Goal: Task Accomplishment & Management: Manage account settings

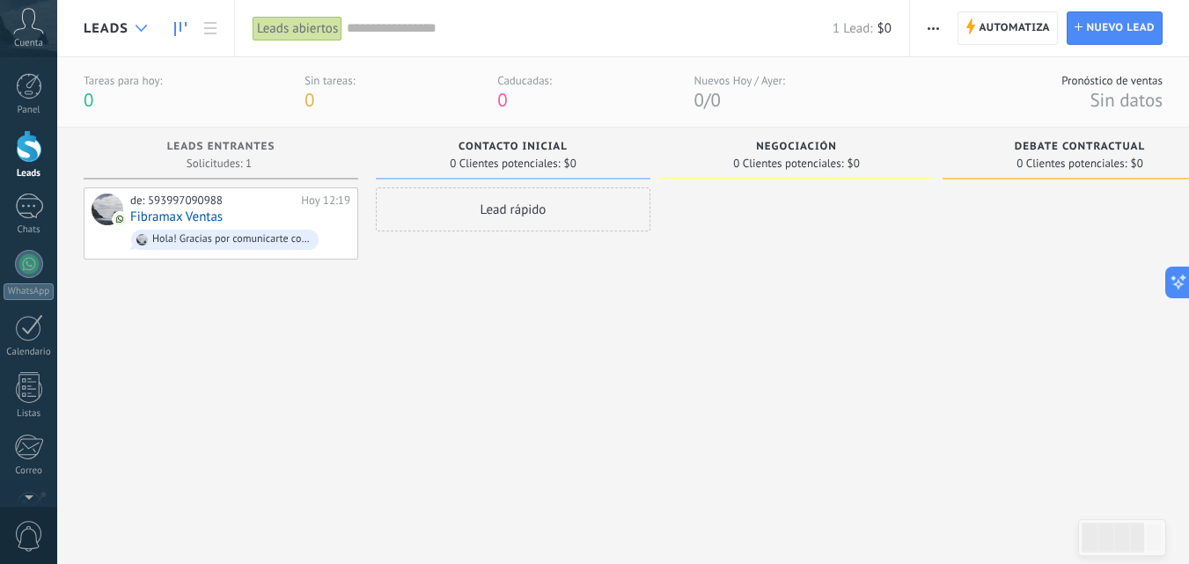
click at [143, 31] on icon at bounding box center [140, 28] width 11 height 7
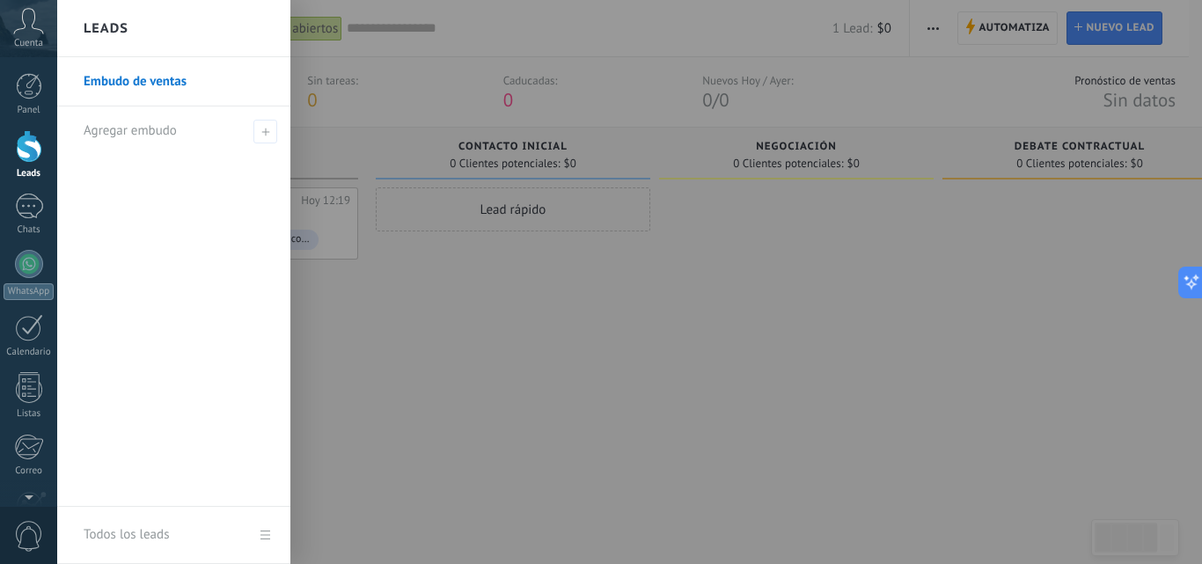
click at [427, 297] on div at bounding box center [658, 282] width 1202 height 564
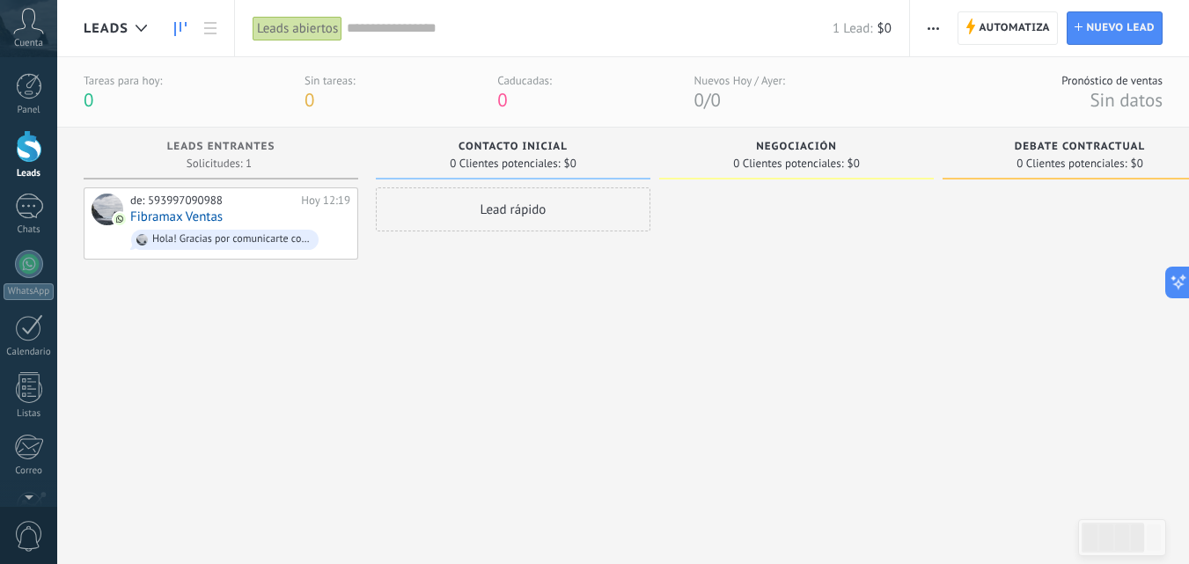
click at [931, 31] on span "button" at bounding box center [932, 27] width 11 height 33
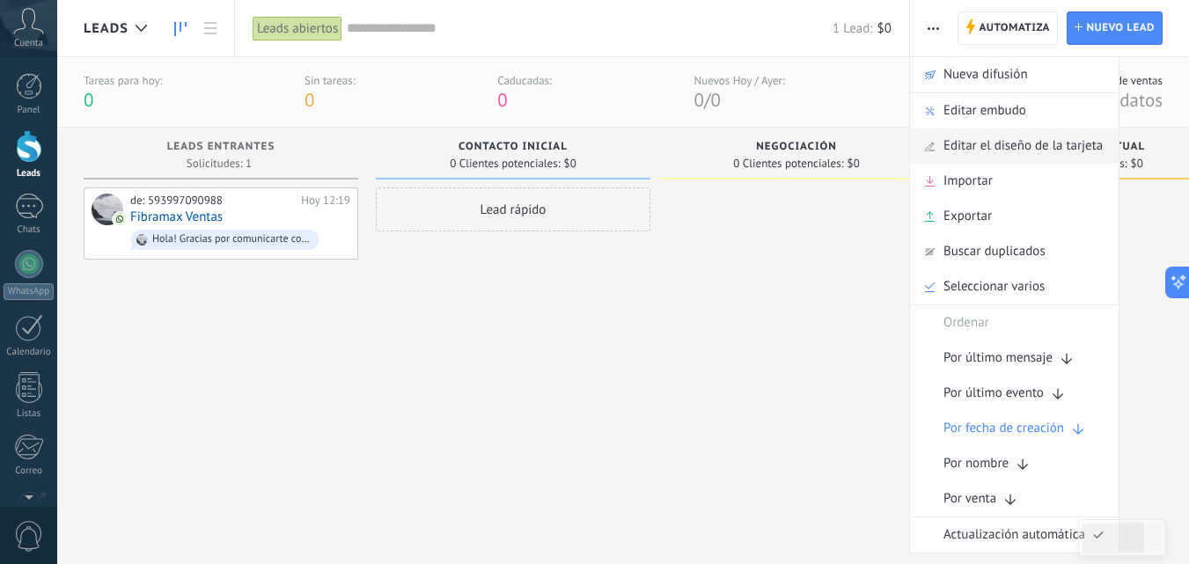
click at [1004, 145] on span "Editar el diseño de la tarjeta" at bounding box center [1022, 145] width 159 height 35
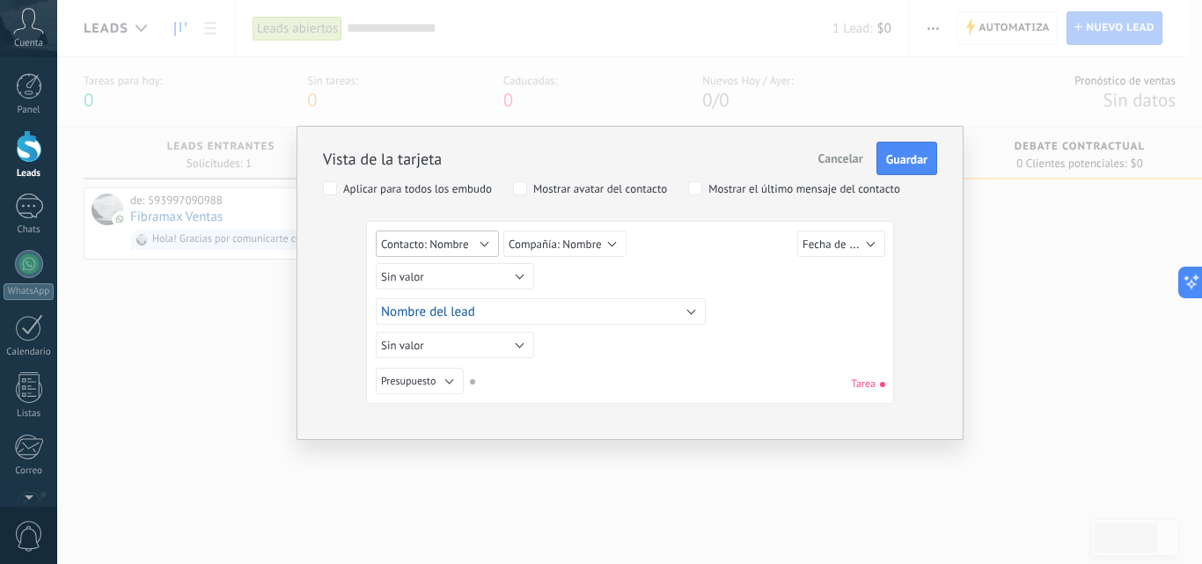
click at [481, 245] on button "Contacto: Nombre" at bounding box center [437, 244] width 123 height 26
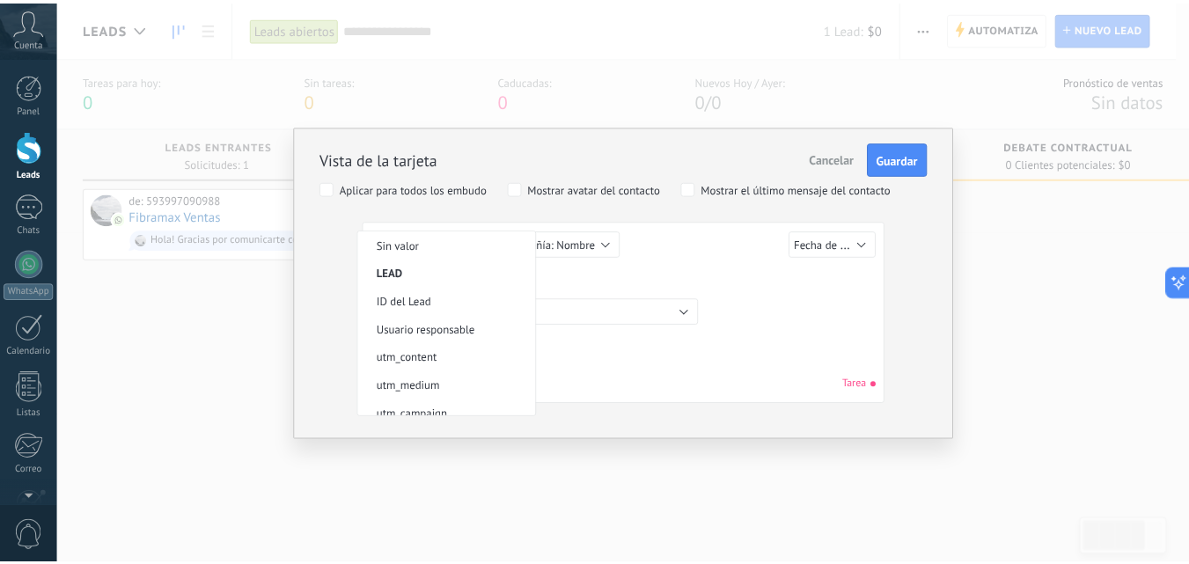
scroll to position [345, 0]
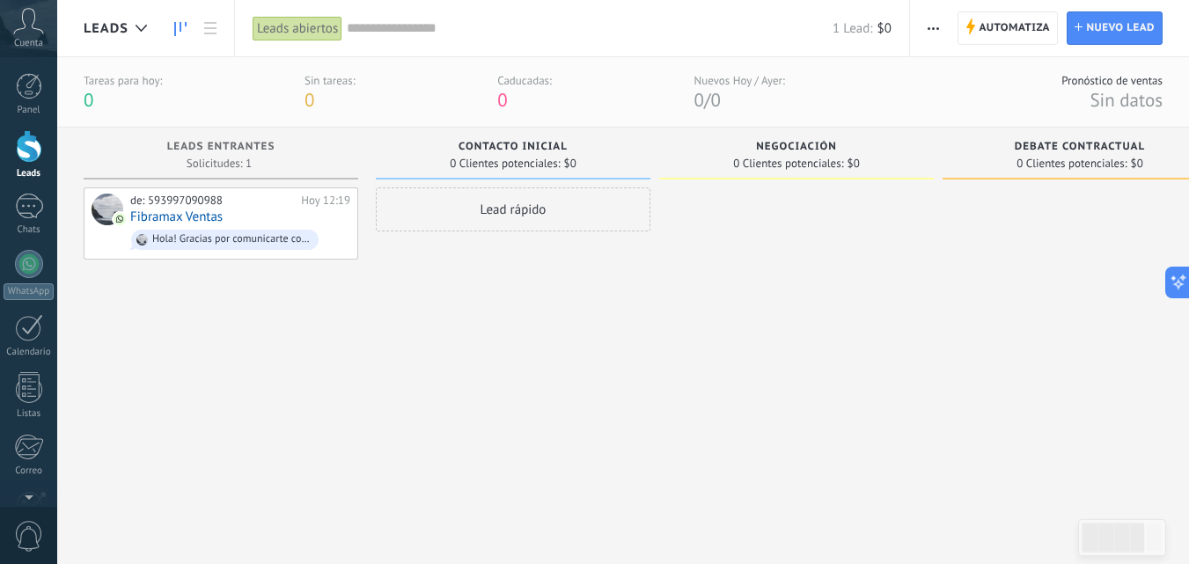
click at [933, 30] on span "button" at bounding box center [932, 27] width 11 height 33
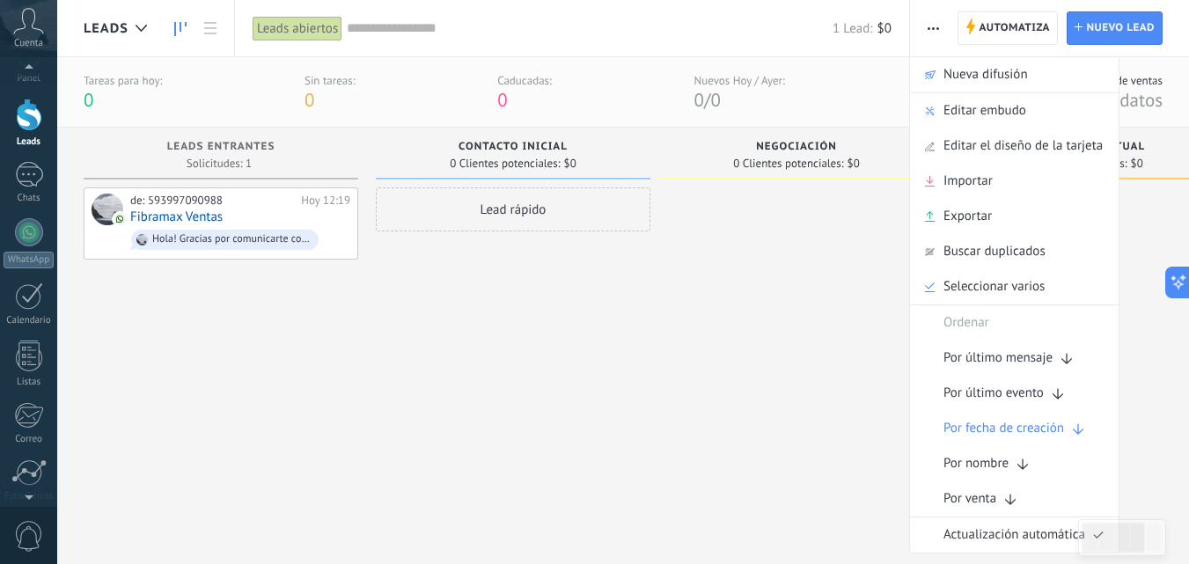
scroll to position [168, 0]
click at [28, 398] on div at bounding box center [29, 395] width 30 height 31
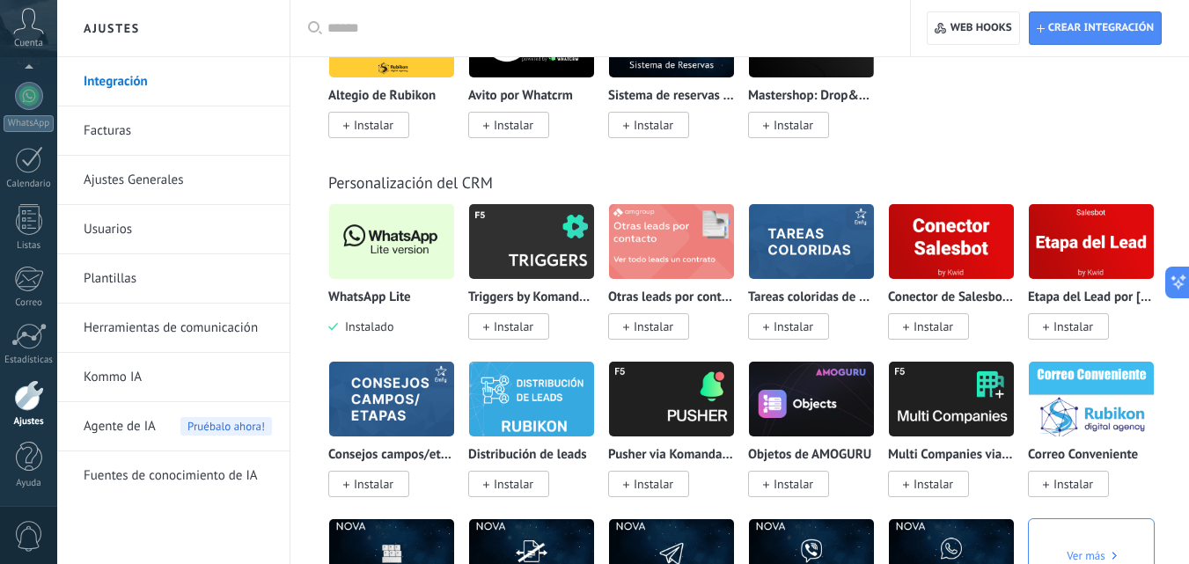
scroll to position [4223, 0]
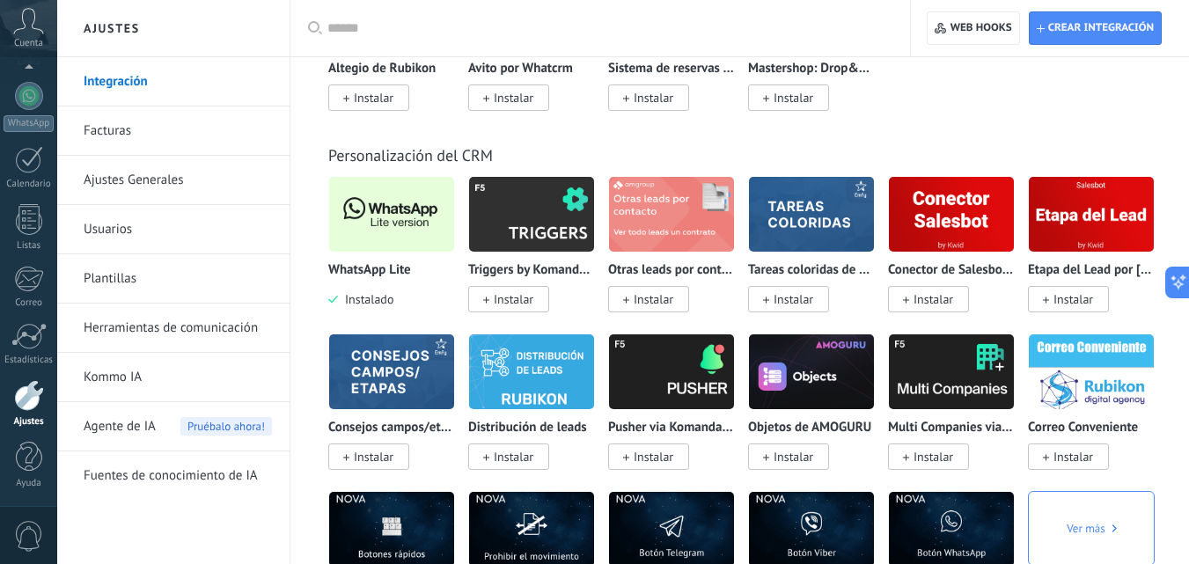
click at [114, 130] on link "Facturas" at bounding box center [178, 130] width 188 height 49
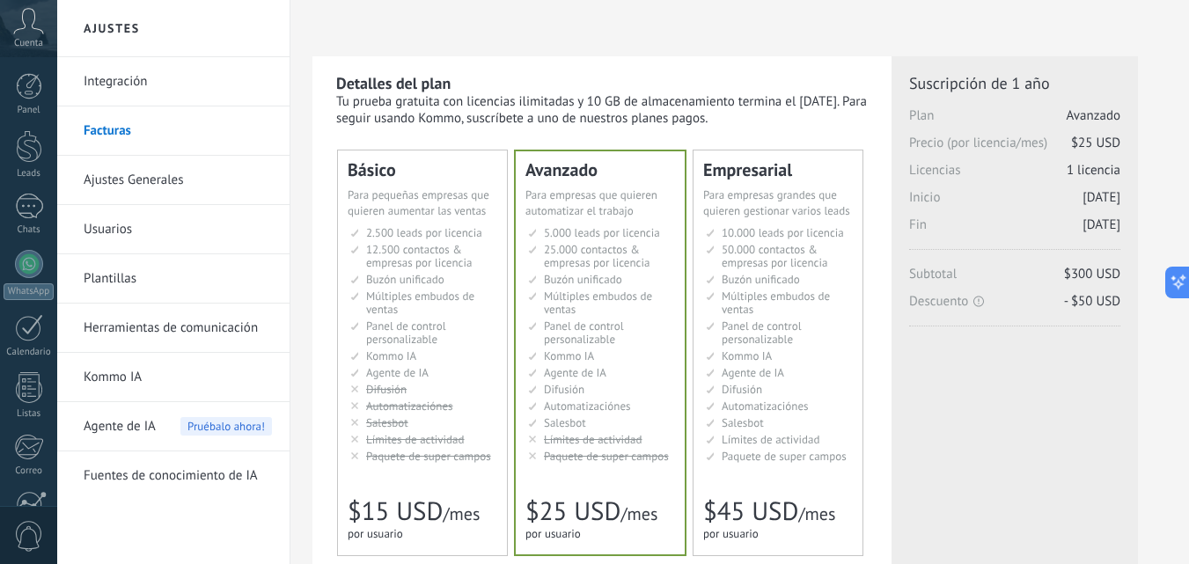
click at [143, 173] on link "Ajustes Generales" at bounding box center [178, 180] width 188 height 49
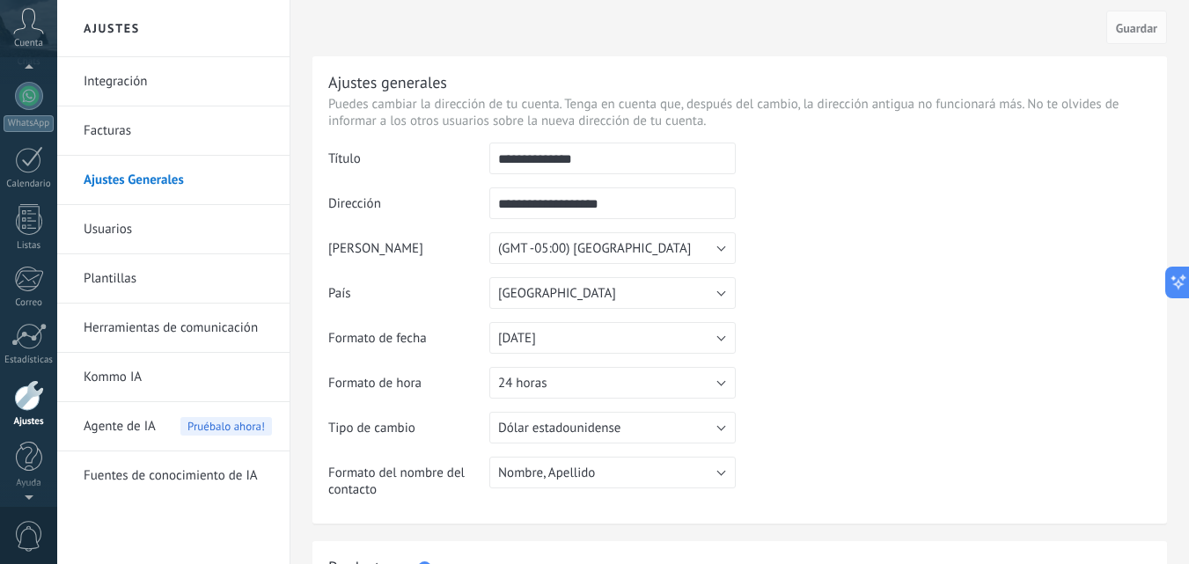
scroll to position [128, 0]
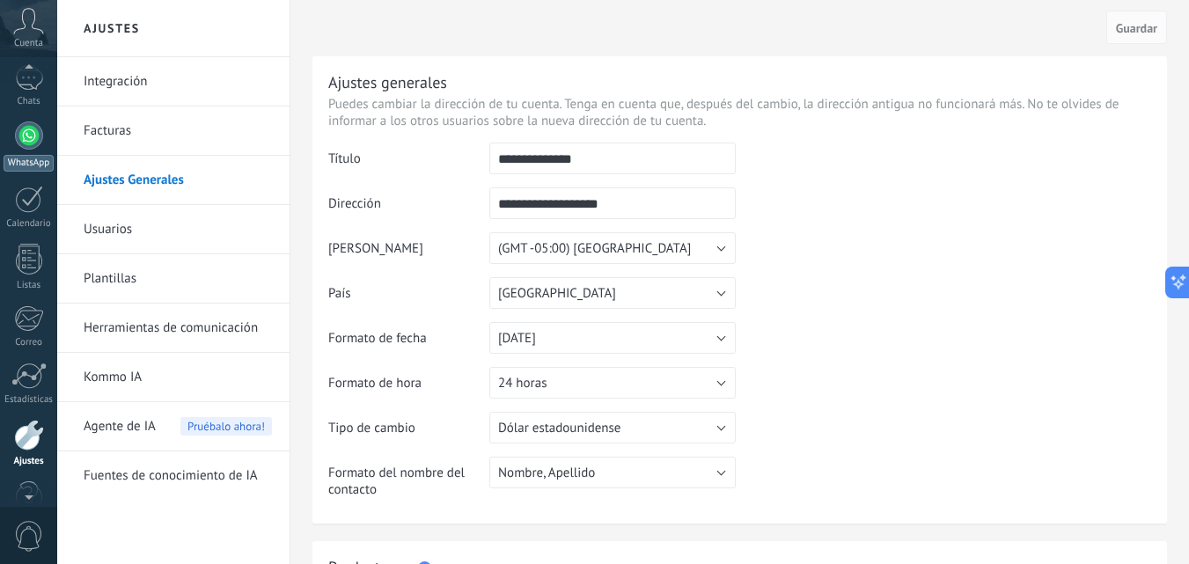
click at [32, 136] on div at bounding box center [29, 135] width 28 height 28
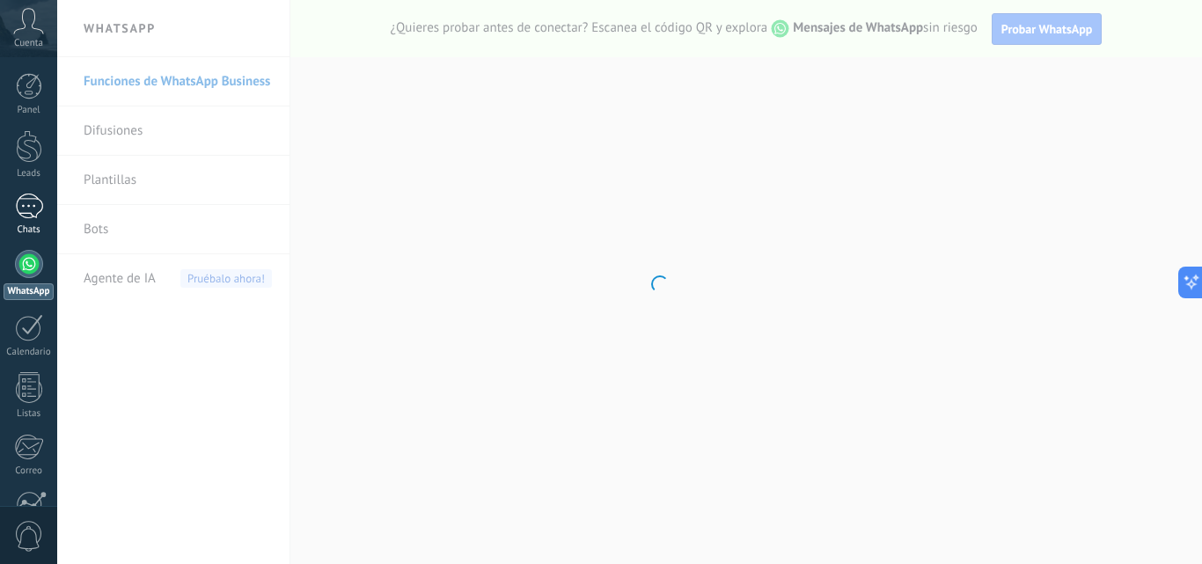
click at [32, 216] on div at bounding box center [29, 207] width 28 height 26
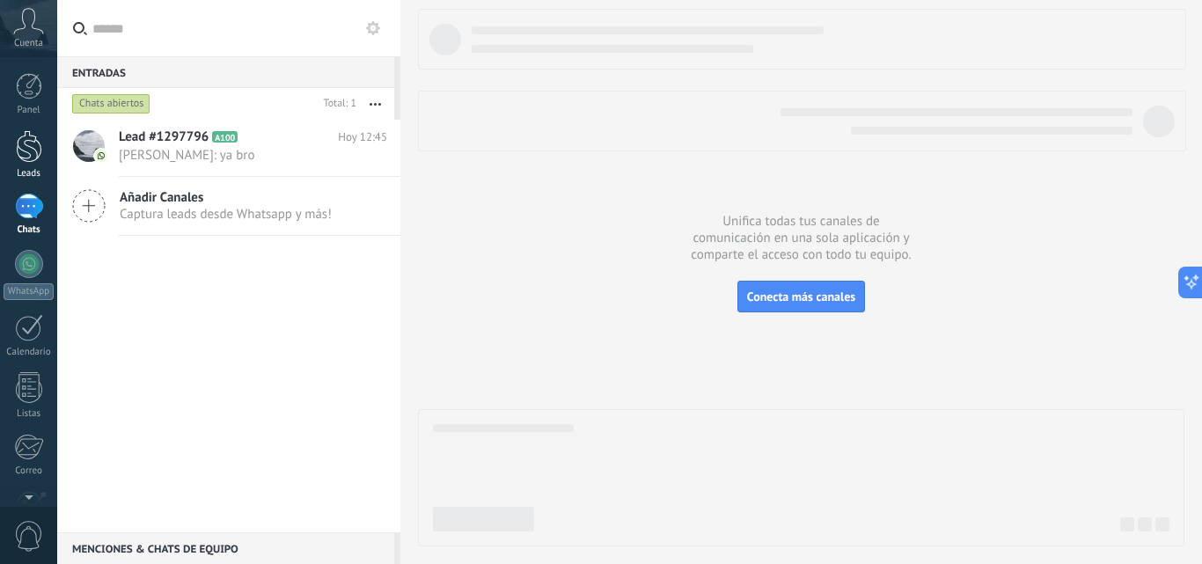
click at [29, 150] on div at bounding box center [29, 146] width 26 height 33
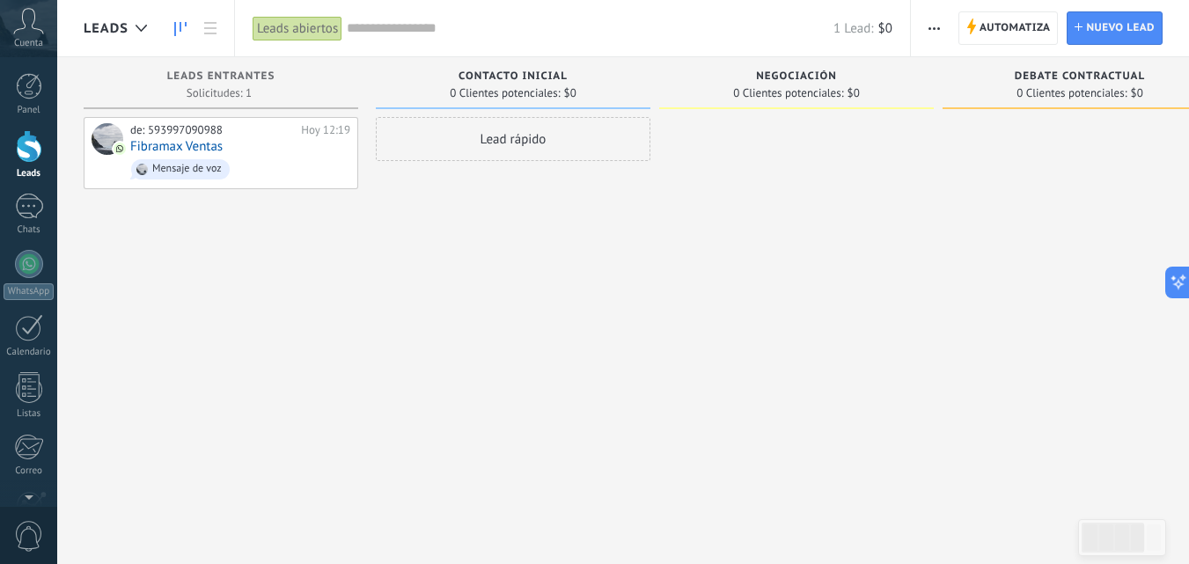
click at [30, 31] on icon at bounding box center [28, 21] width 31 height 26
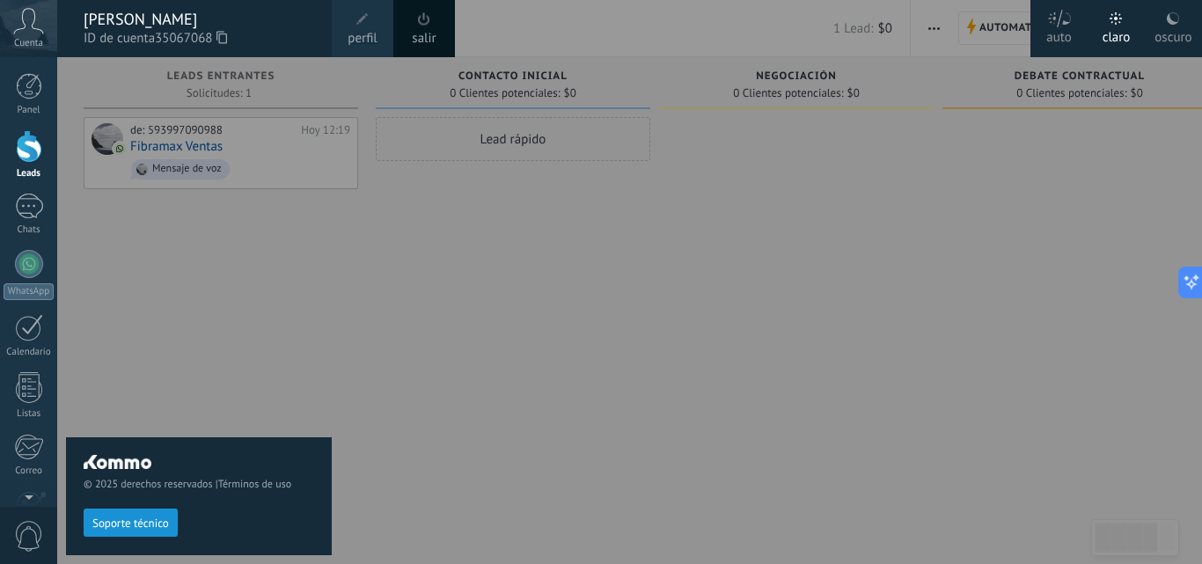
click at [1049, 18] on use at bounding box center [1059, 19] width 23 height 18
click at [143, 279] on div "© 2025 derechos reservados | Términos de uso Soporte técnico" at bounding box center [199, 310] width 266 height 507
click at [1195, 276] on button at bounding box center [1187, 283] width 32 height 32
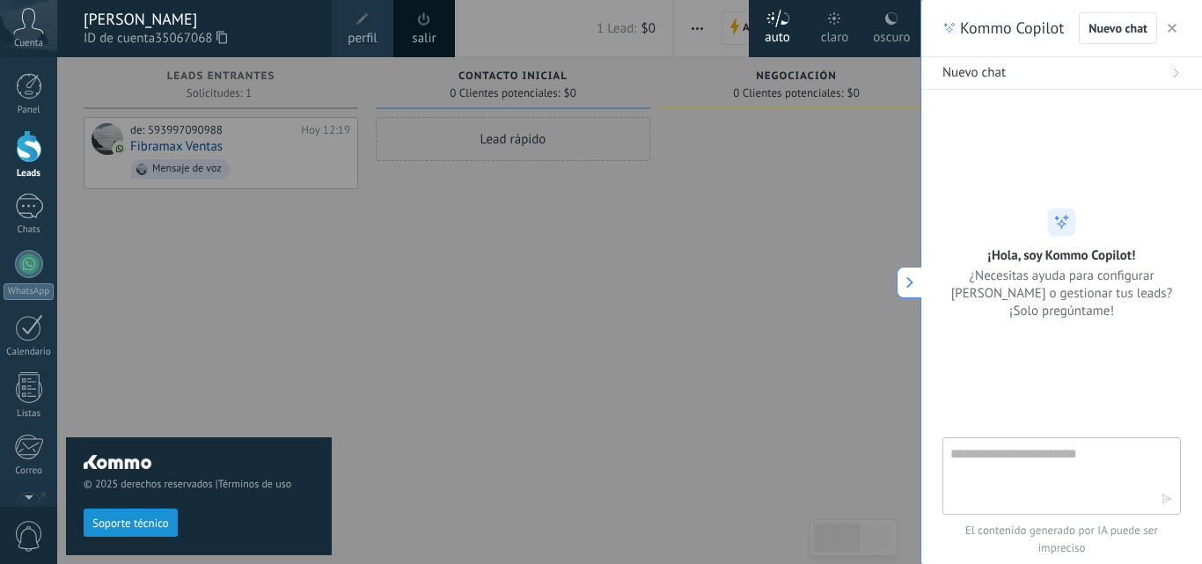
click at [1175, 29] on icon "button" at bounding box center [1172, 28] width 9 height 9
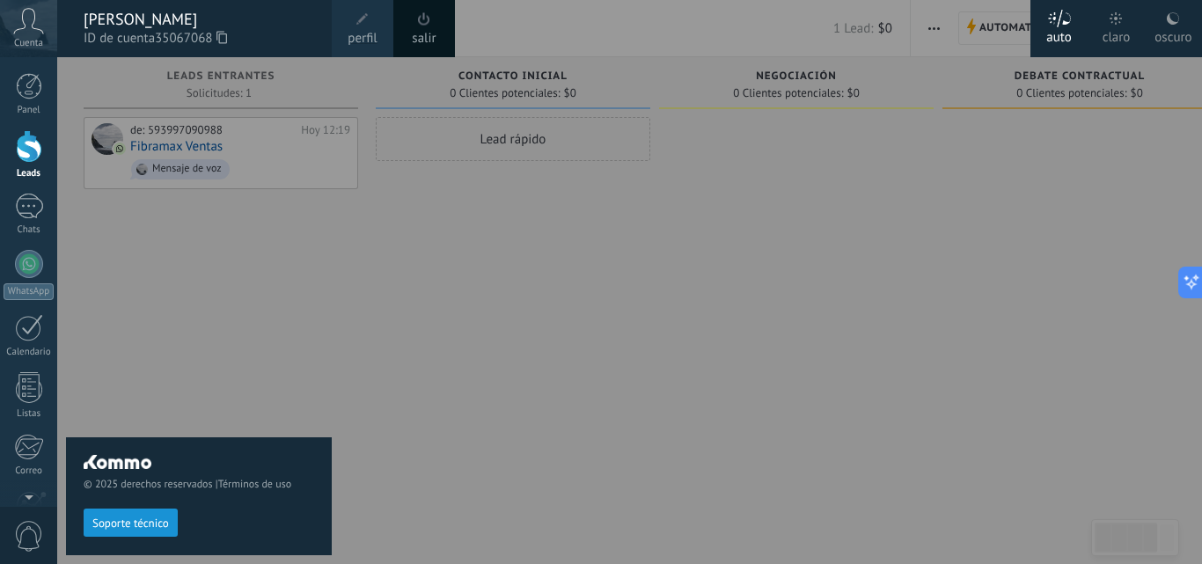
click at [23, 27] on icon at bounding box center [28, 21] width 31 height 26
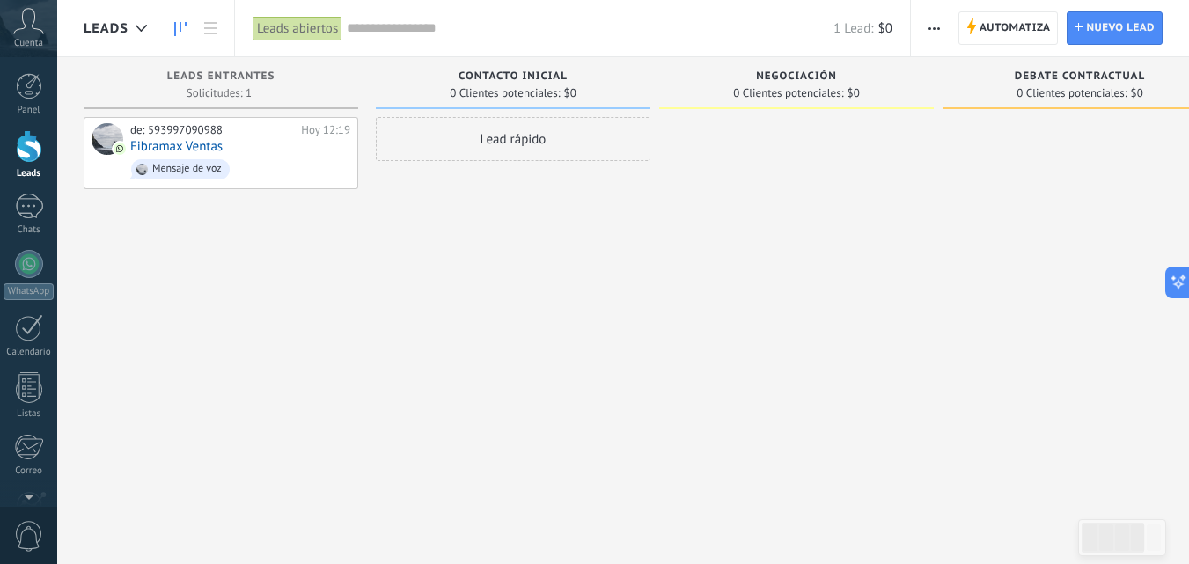
click at [26, 27] on icon at bounding box center [28, 21] width 31 height 26
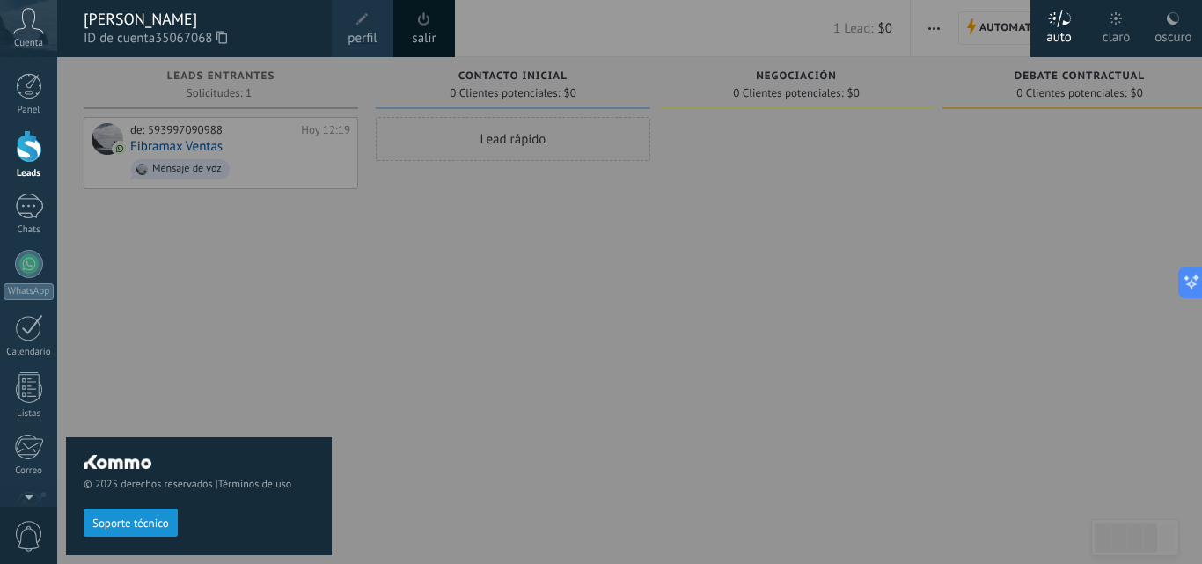
click at [365, 35] on span "perfil" at bounding box center [362, 38] width 29 height 19
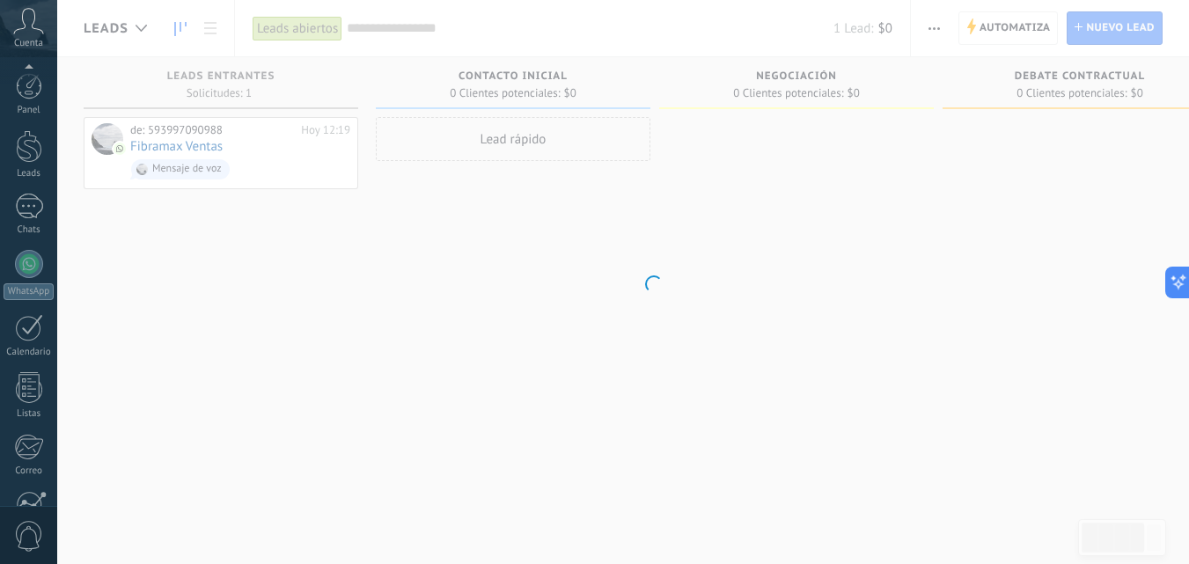
scroll to position [168, 0]
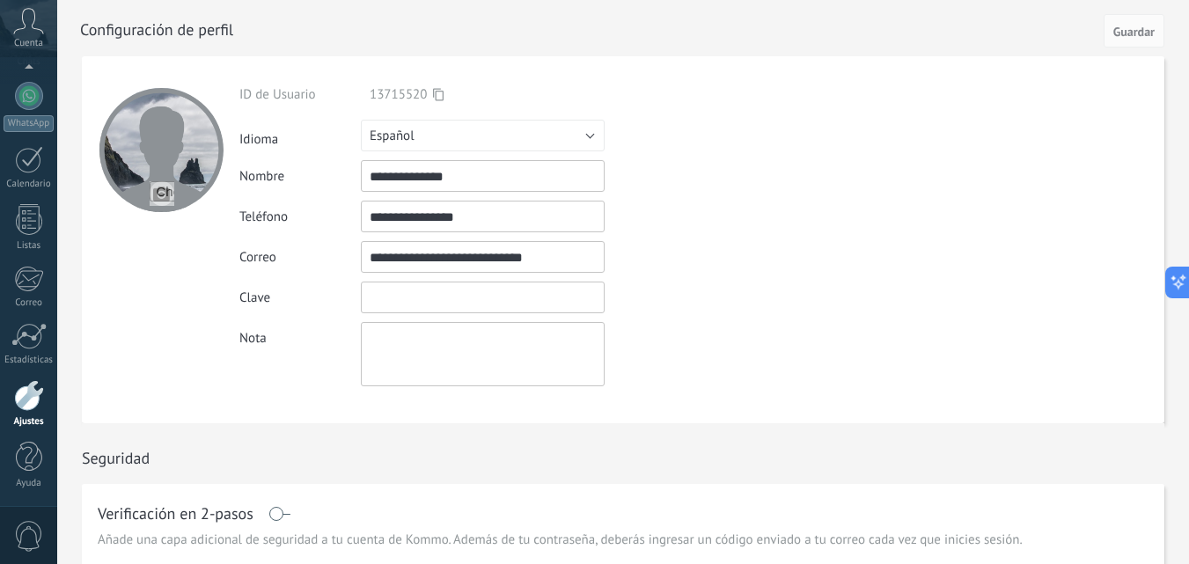
click at [428, 295] on input "textbox" at bounding box center [483, 298] width 244 height 32
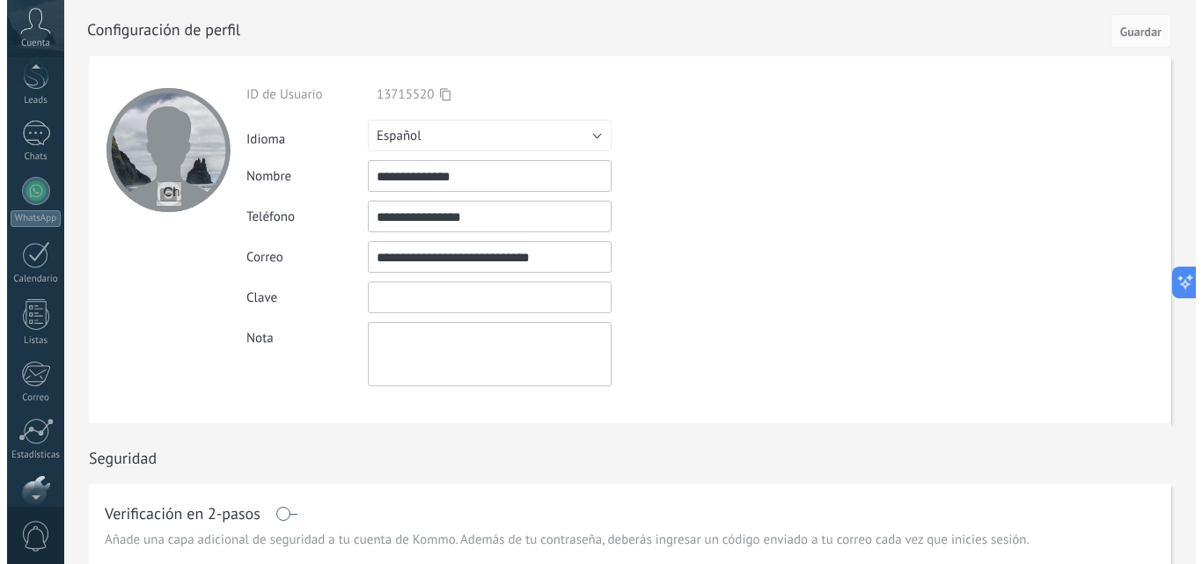
scroll to position [0, 0]
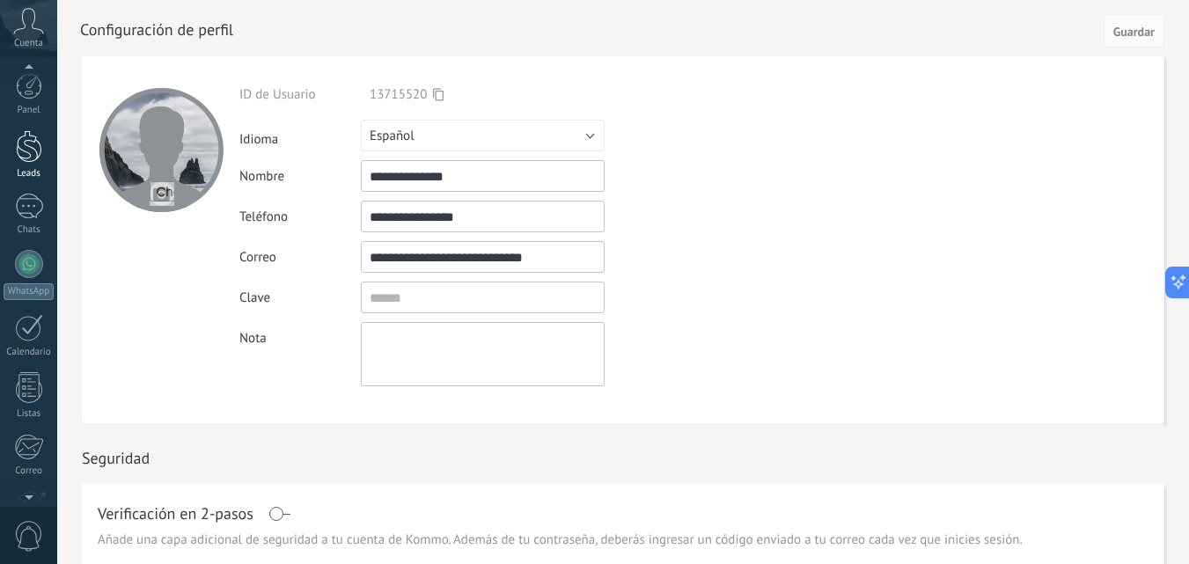
click at [33, 143] on div at bounding box center [29, 146] width 26 height 33
